Goal: Information Seeking & Learning: Compare options

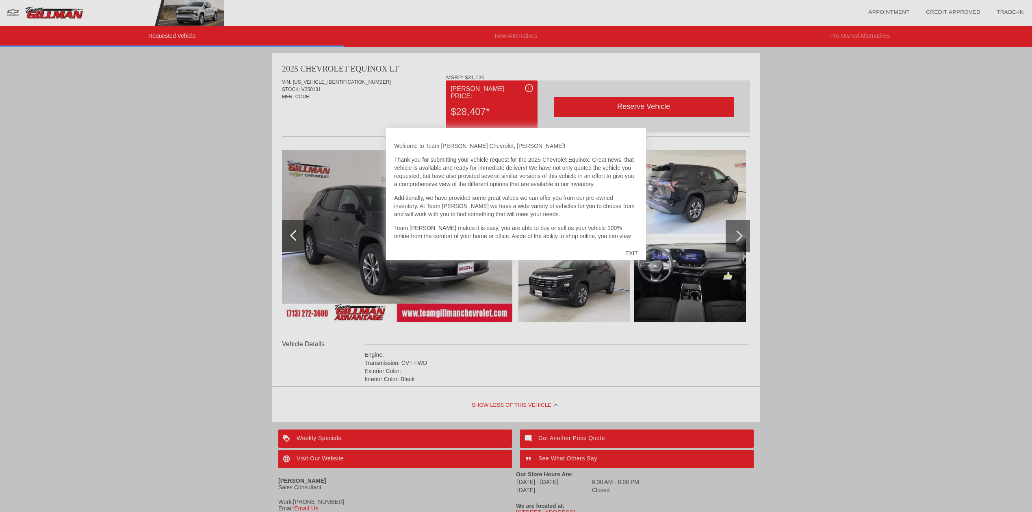
click at [451, 254] on div "EXIT" at bounding box center [631, 253] width 29 height 24
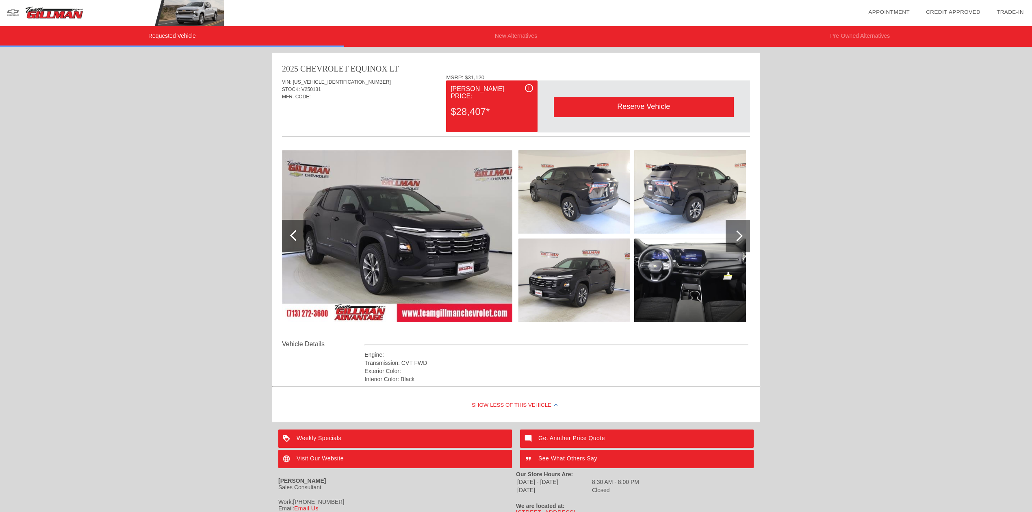
click at [451, 236] on div at bounding box center [737, 235] width 11 height 11
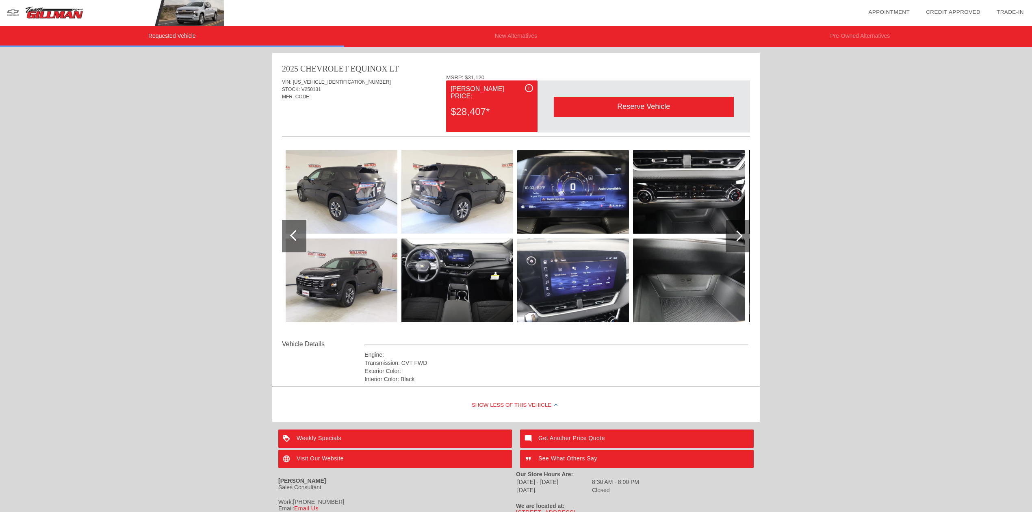
click at [451, 236] on div at bounding box center [737, 235] width 11 height 11
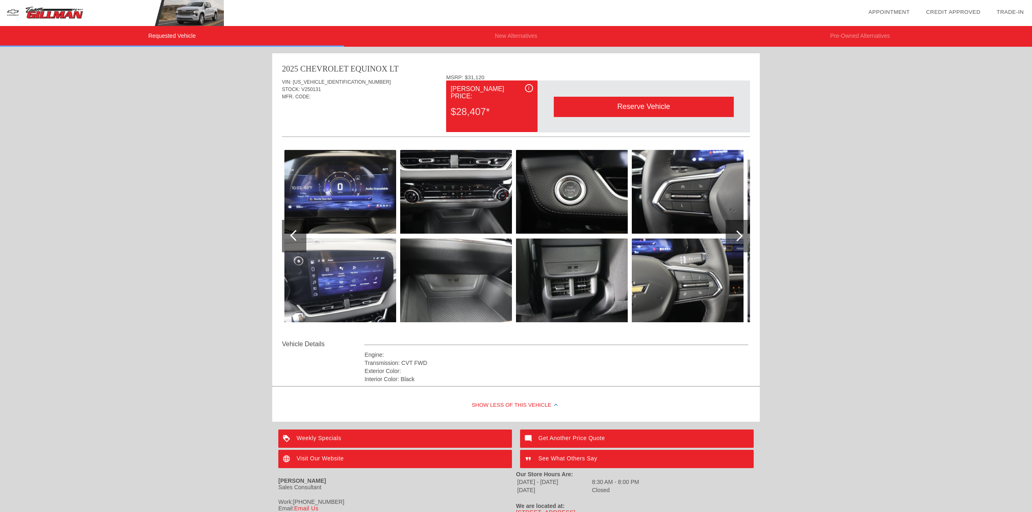
click at [293, 229] on div at bounding box center [294, 236] width 24 height 33
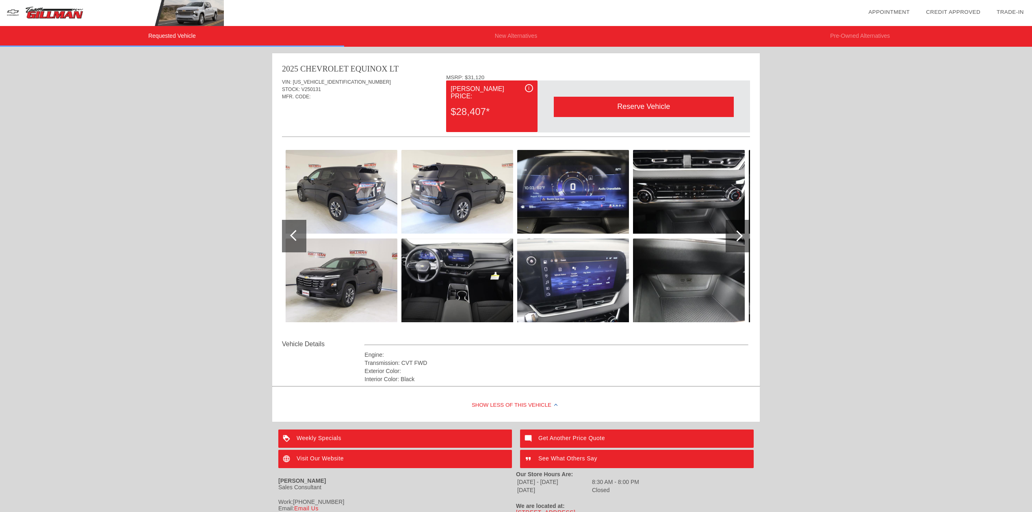
click at [451, 36] on li "New Alternatives" at bounding box center [516, 36] width 344 height 21
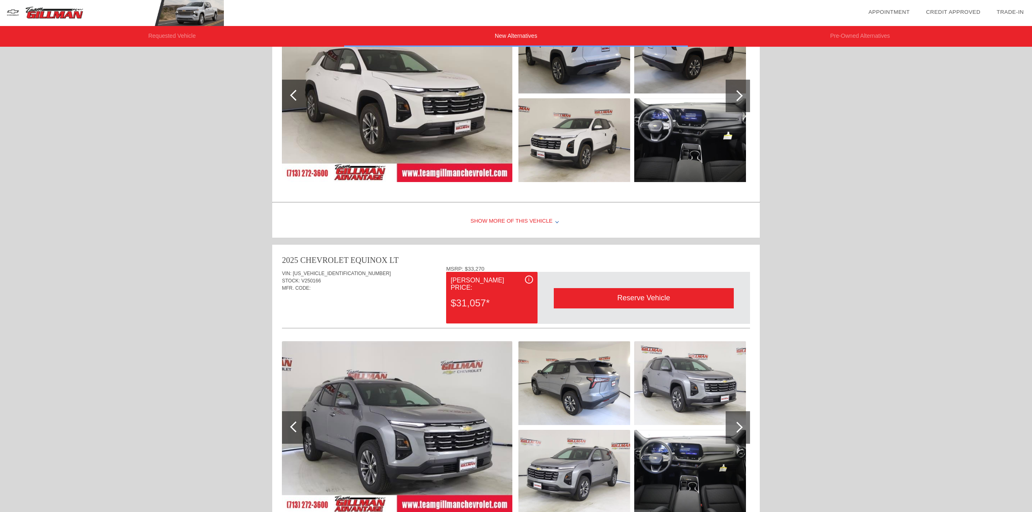
scroll to position [5, 0]
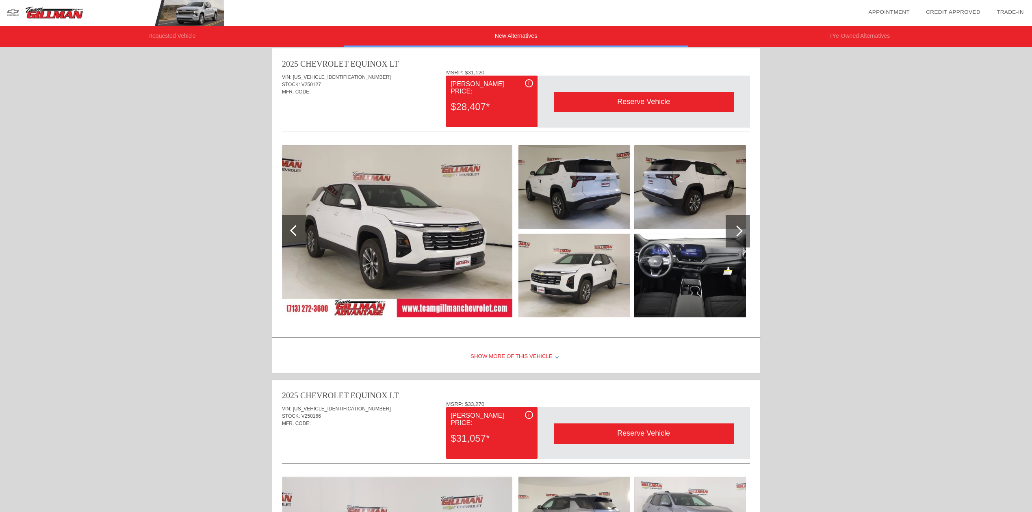
click at [451, 35] on li "Pre-Owned Alternatives" at bounding box center [860, 36] width 344 height 21
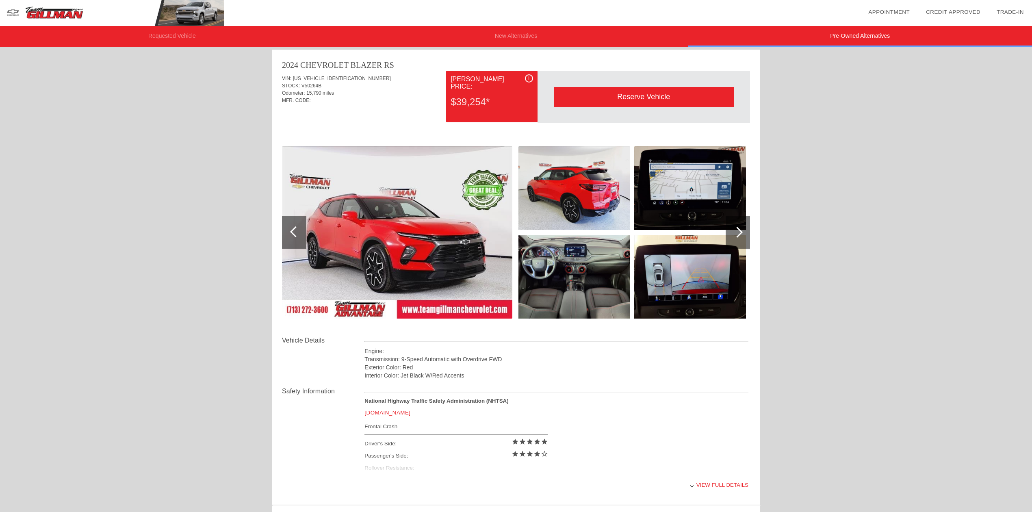
scroll to position [0, 0]
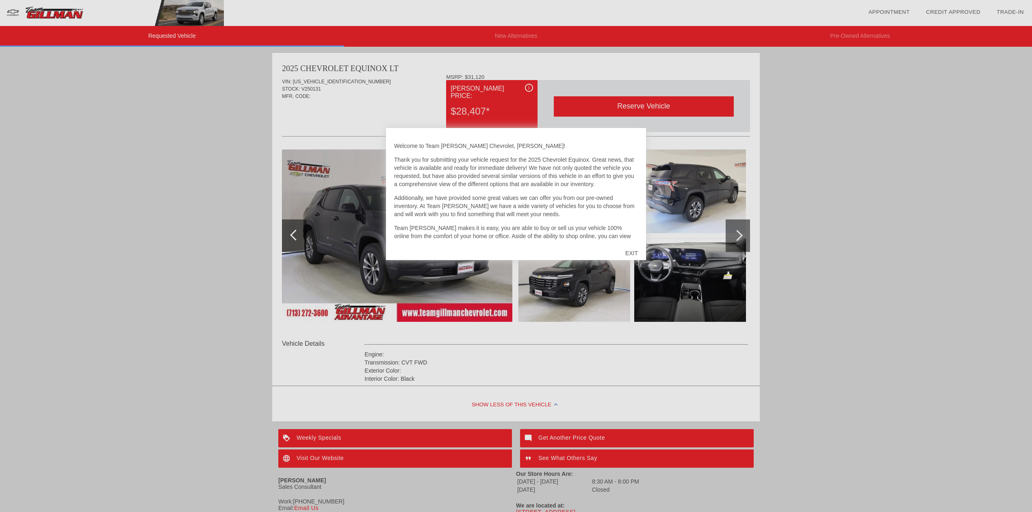
click at [631, 253] on div "EXIT" at bounding box center [631, 253] width 29 height 24
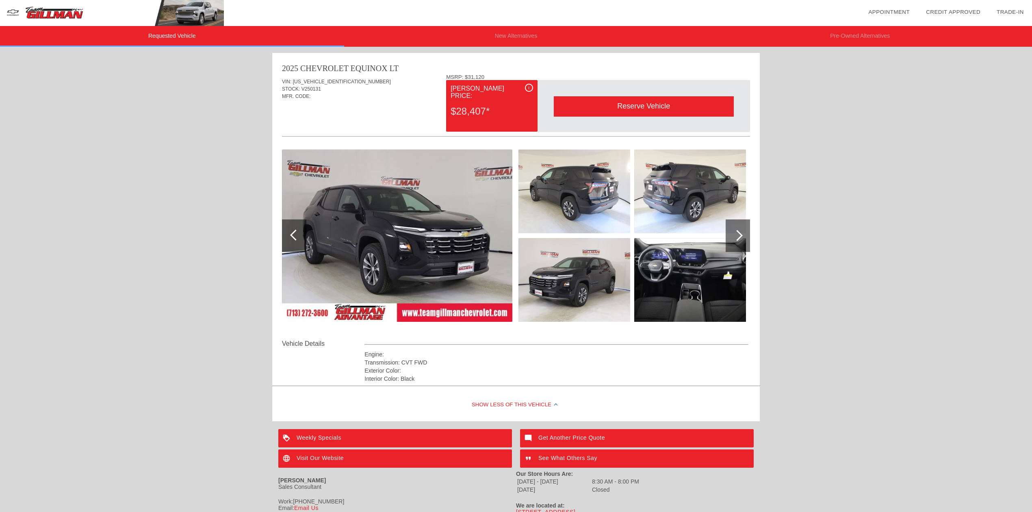
click at [743, 238] on div at bounding box center [738, 235] width 24 height 33
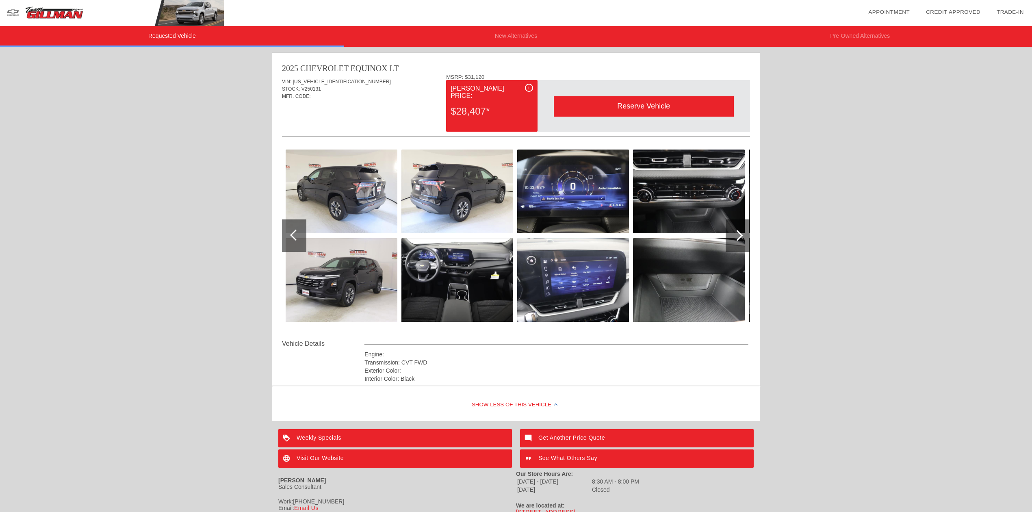
click at [739, 236] on div at bounding box center [737, 235] width 11 height 11
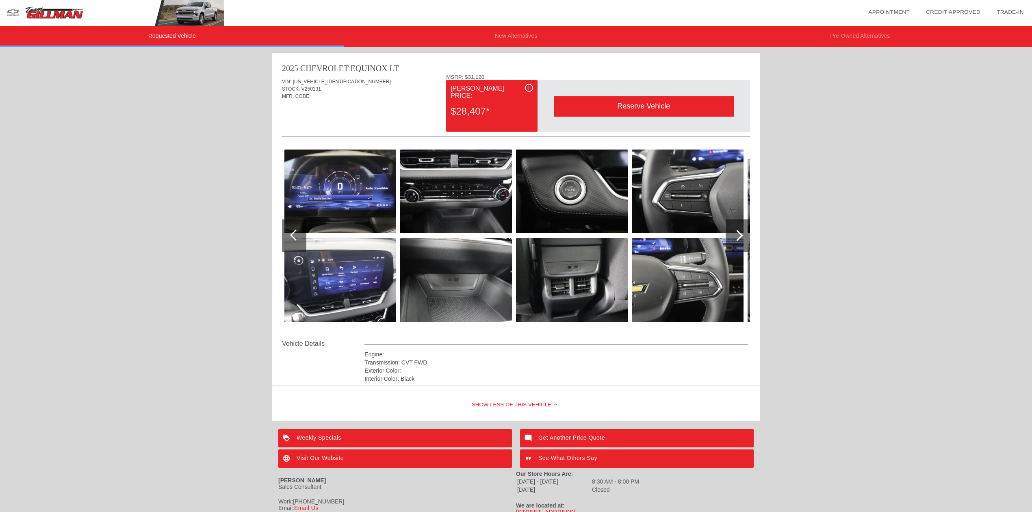
click at [290, 233] on div at bounding box center [294, 235] width 24 height 33
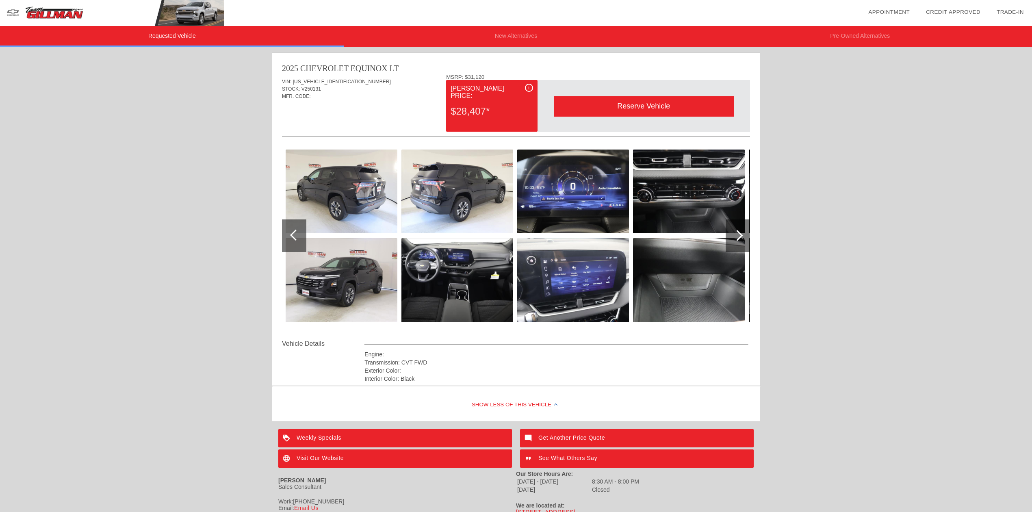
click at [290, 233] on div at bounding box center [294, 235] width 24 height 33
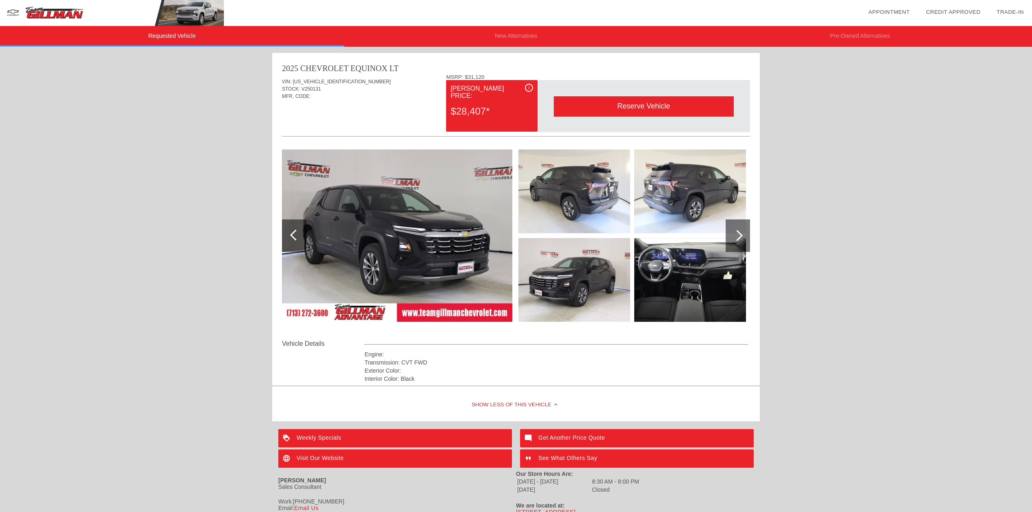
click at [516, 35] on li "New Alternatives" at bounding box center [516, 36] width 344 height 21
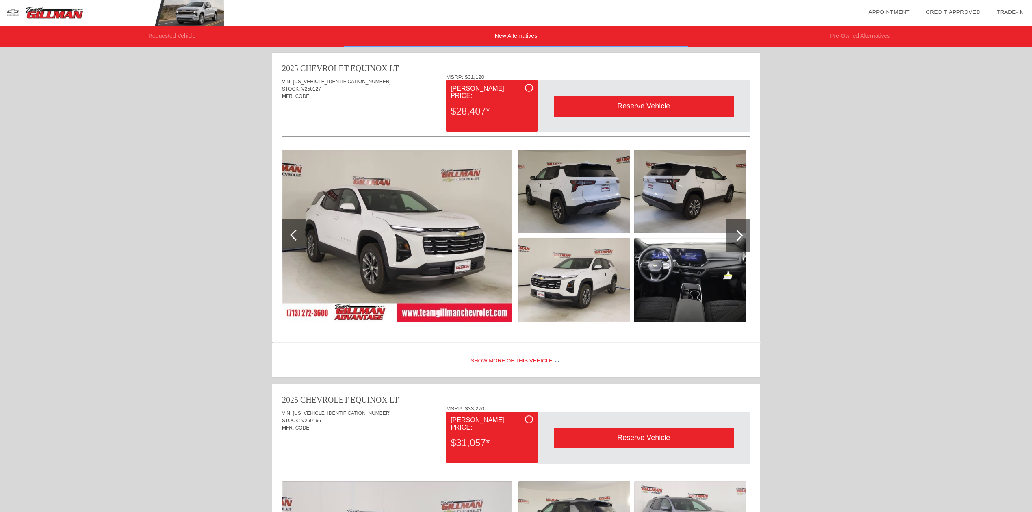
click at [832, 35] on li "Pre-Owned Alternatives" at bounding box center [860, 36] width 344 height 21
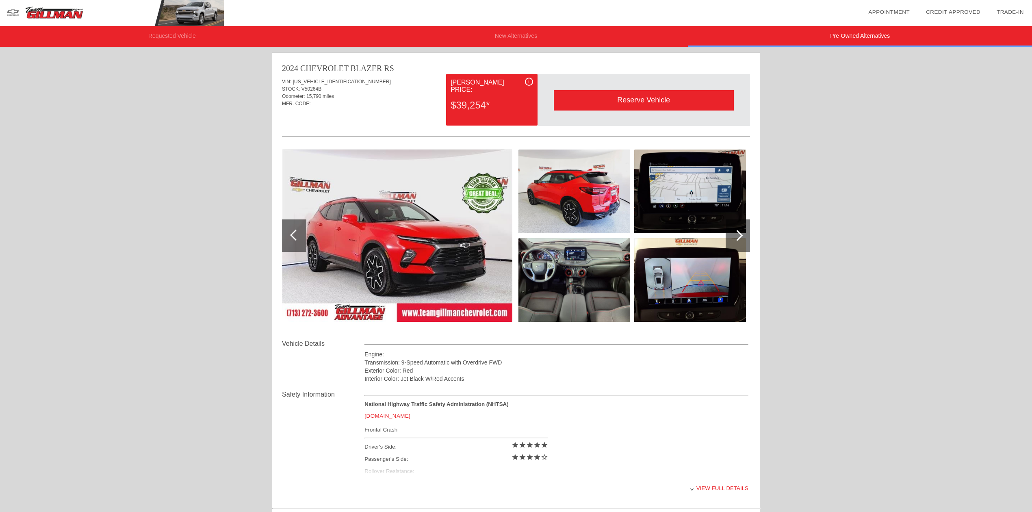
click at [738, 239] on div at bounding box center [737, 235] width 11 height 11
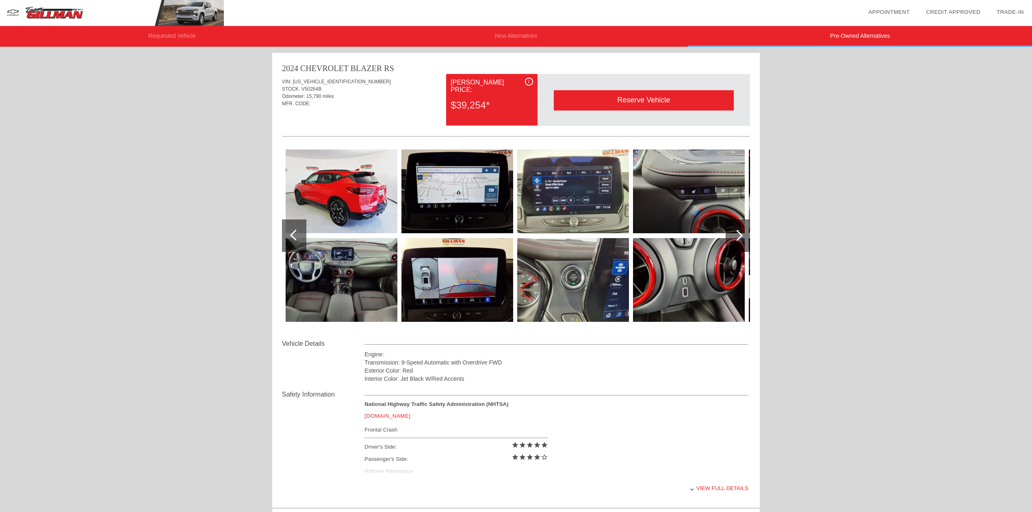
click at [293, 233] on div at bounding box center [295, 235] width 11 height 11
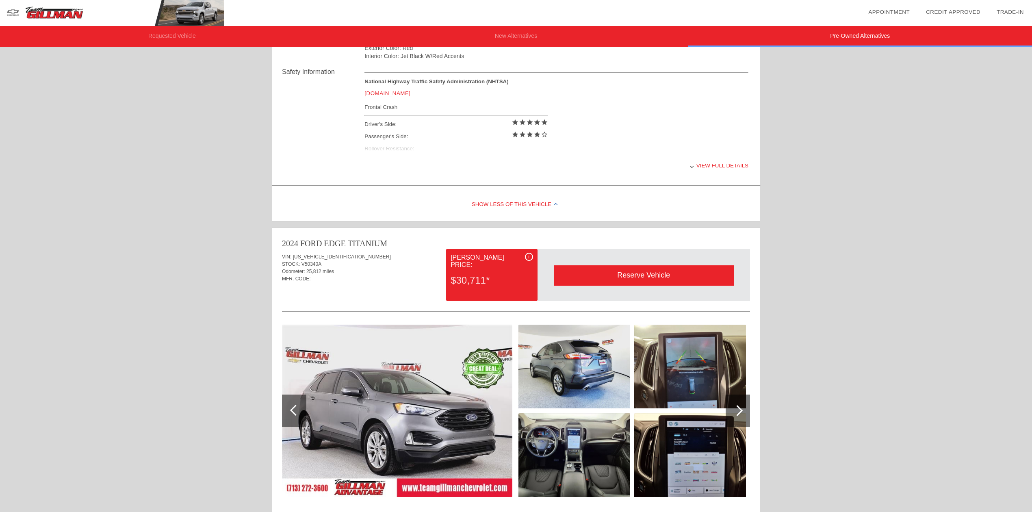
scroll to position [325, 0]
